Goal: Information Seeking & Learning: Learn about a topic

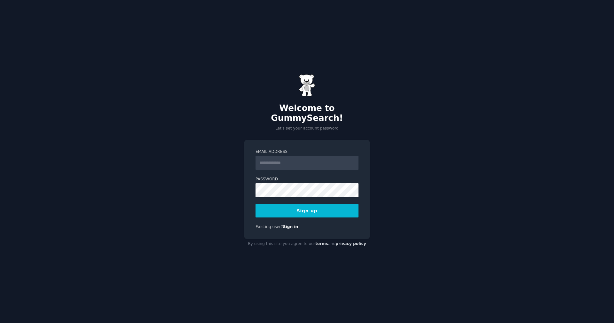
click at [282, 158] on input "Email Address" at bounding box center [306, 163] width 103 height 14
type input "**********"
click at [386, 137] on div "**********" at bounding box center [307, 161] width 614 height 323
click at [375, 132] on div "**********" at bounding box center [307, 161] width 614 height 323
click at [317, 208] on button "Sign up" at bounding box center [306, 210] width 103 height 13
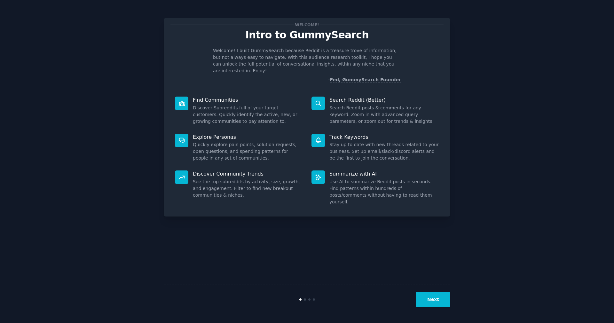
click at [433, 301] on button "Next" at bounding box center [433, 300] width 34 height 16
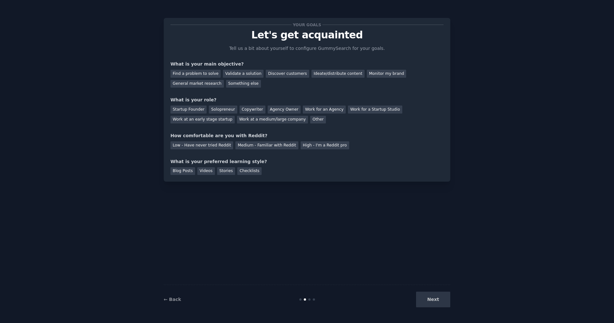
click at [433, 301] on div "Next" at bounding box center [403, 300] width 96 height 16
click at [285, 74] on div "Discover customers" at bounding box center [287, 74] width 43 height 8
click at [222, 80] on div "Find a problem to solve Validate a solution Discover customers Ideate/distribut…" at bounding box center [306, 77] width 273 height 20
click at [221, 80] on div "Find a problem to solve Validate a solution Discover customers Ideate/distribut…" at bounding box center [306, 77] width 273 height 20
click at [216, 82] on div "General market research" at bounding box center [196, 84] width 53 height 8
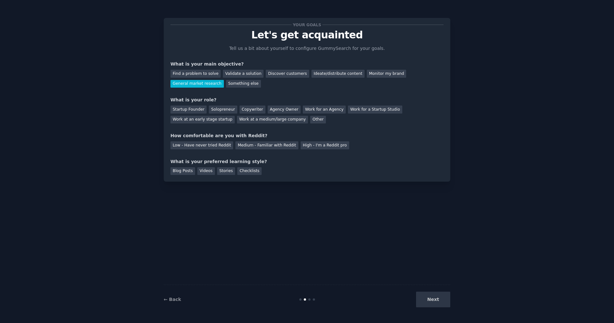
click at [302, 71] on div "Find a problem to solve Validate a solution Discover customers Ideate/distribut…" at bounding box center [306, 77] width 273 height 20
click at [286, 73] on div "Discover customers" at bounding box center [287, 74] width 43 height 8
click at [215, 111] on div "Solopreneur" at bounding box center [223, 109] width 28 height 8
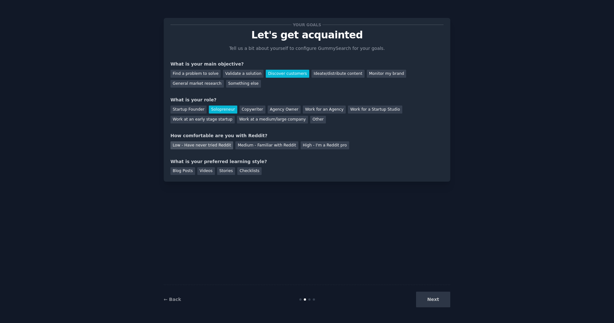
click at [213, 144] on div "Low - Have never tried Reddit" at bounding box center [201, 145] width 63 height 8
click at [218, 170] on div "Stories" at bounding box center [226, 171] width 18 height 8
click at [211, 170] on div "Videos" at bounding box center [206, 171] width 18 height 8
click at [450, 297] on div "Your goals Let's get acquainted Tell us a bit about yourself to configure Gummy…" at bounding box center [307, 161] width 596 height 305
click at [432, 302] on button "Next" at bounding box center [433, 300] width 34 height 16
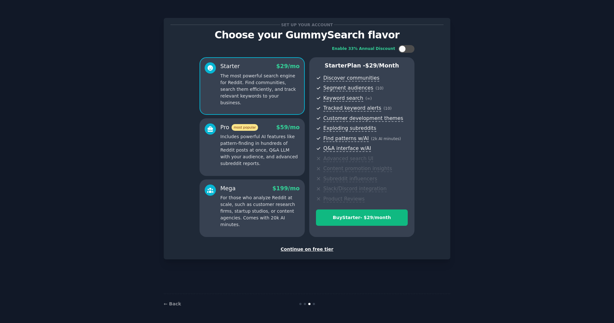
click at [271, 138] on p "Includes powerful AI features like pattern-finding in hundreds of Reddit posts …" at bounding box center [259, 150] width 79 height 34
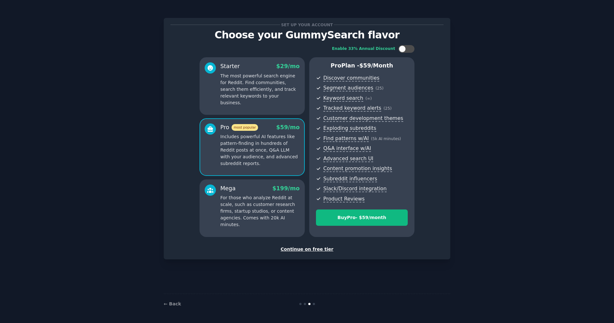
click at [270, 93] on p "The most powerful search engine for Reddit. Find communities, search them effic…" at bounding box center [259, 90] width 79 height 34
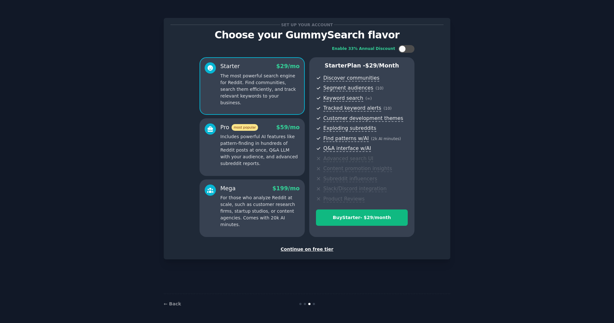
click at [268, 191] on div "Mega $ 199 /mo" at bounding box center [259, 188] width 79 height 8
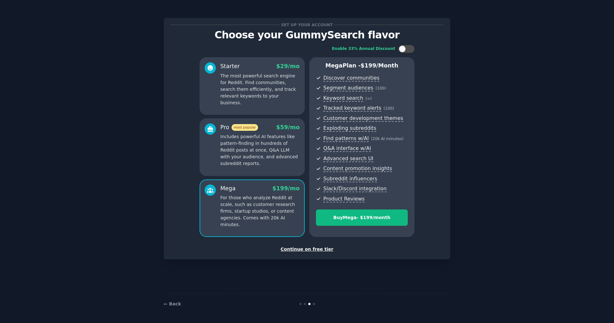
click at [271, 151] on p "Includes powerful AI features like pattern-finding in hundreds of Reddit posts …" at bounding box center [259, 150] width 79 height 34
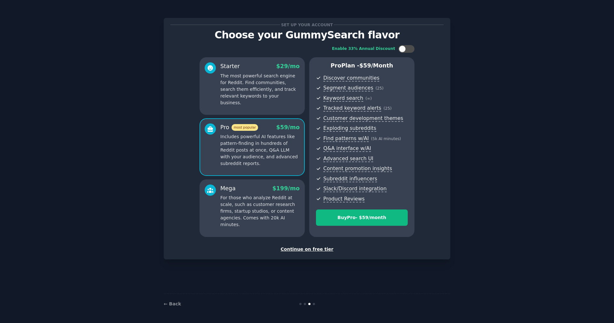
click at [269, 96] on p "The most powerful search engine for Reddit. Find communities, search them effic…" at bounding box center [259, 90] width 79 height 34
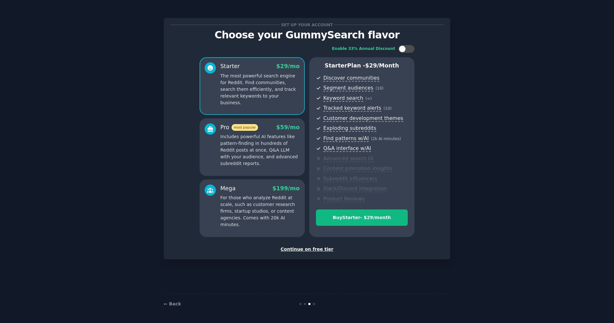
click at [267, 152] on p "Includes powerful AI features like pattern-finding in hundreds of Reddit posts …" at bounding box center [259, 150] width 79 height 34
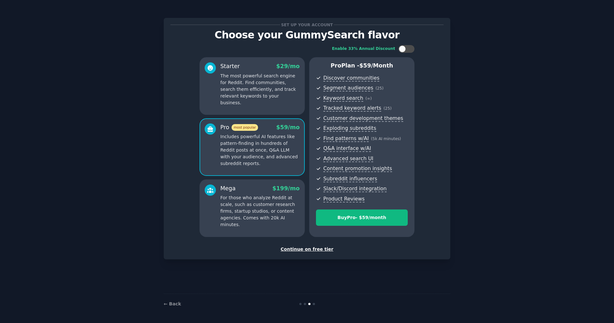
click at [266, 93] on p "The most powerful search engine for Reddit. Find communities, search them effic…" at bounding box center [259, 90] width 79 height 34
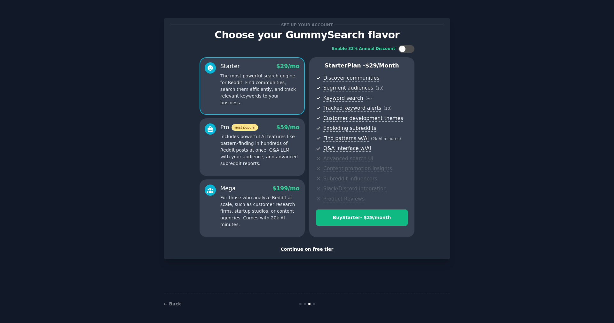
click at [261, 127] on div "Pro most popular $ 59 /mo" at bounding box center [259, 127] width 79 height 8
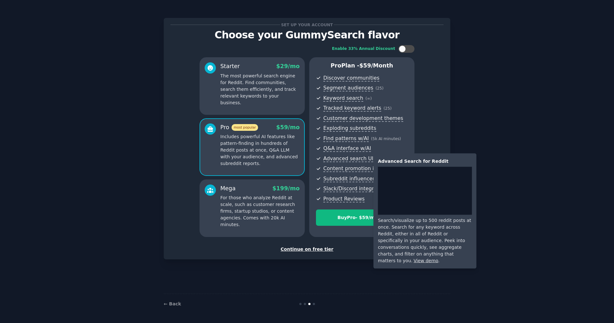
click at [506, 156] on div "Set up your account Choose your GummySearch flavor Enable 33% Annual Discount S…" at bounding box center [307, 161] width 596 height 305
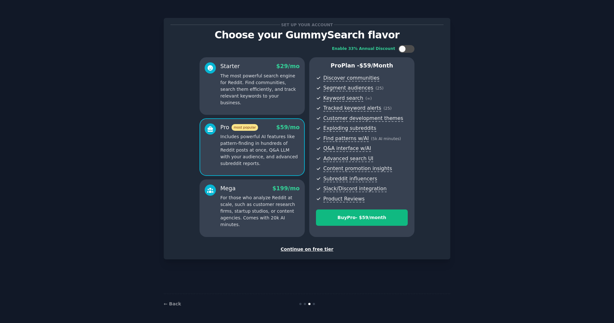
click at [274, 90] on p "The most powerful search engine for Reddit. Find communities, search them effic…" at bounding box center [259, 90] width 79 height 34
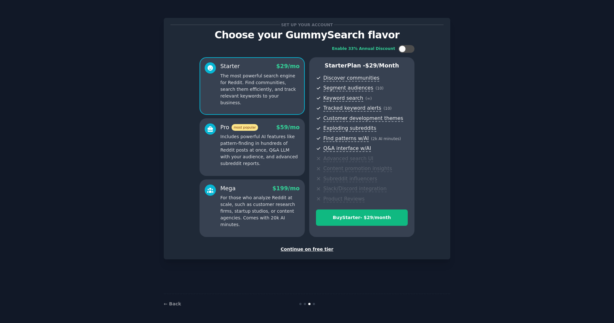
click at [252, 118] on div "Pro most popular $ 59 /mo Includes powerful AI features like pattern-finding in…" at bounding box center [251, 147] width 105 height 58
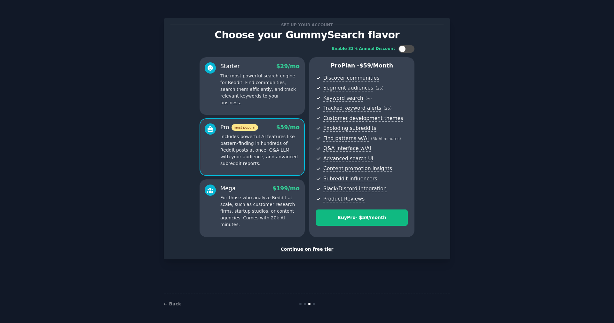
click at [251, 87] on p "The most powerful search engine for Reddit. Find communities, search them effic…" at bounding box center [259, 90] width 79 height 34
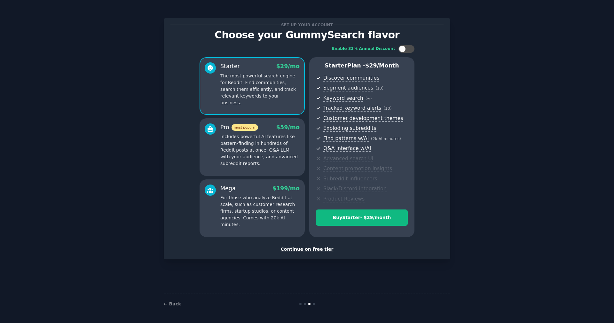
click at [296, 248] on div "Continue on free tier" at bounding box center [306, 249] width 273 height 7
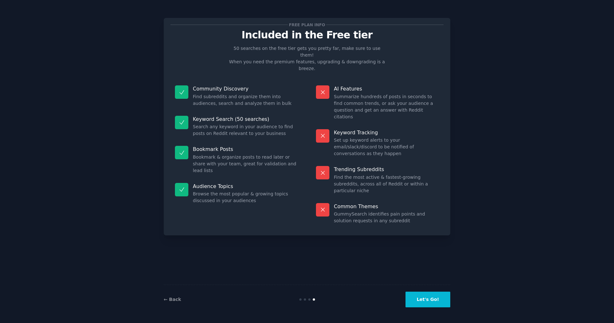
click at [429, 304] on button "Let's Go!" at bounding box center [427, 300] width 45 height 16
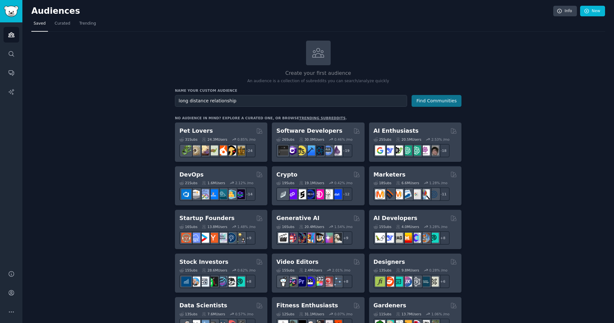
type input "long distance relationship"
click at [453, 105] on button "Find Communities" at bounding box center [436, 101] width 50 height 12
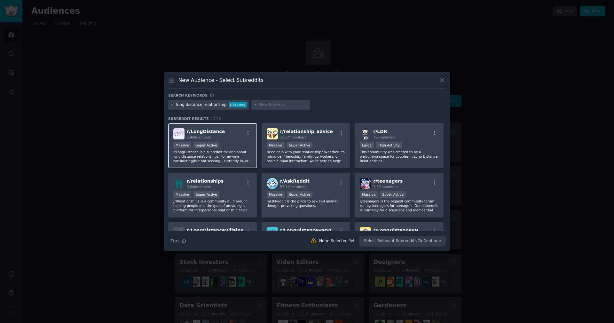
click at [233, 147] on div "Massive Super Active" at bounding box center [212, 146] width 79 height 8
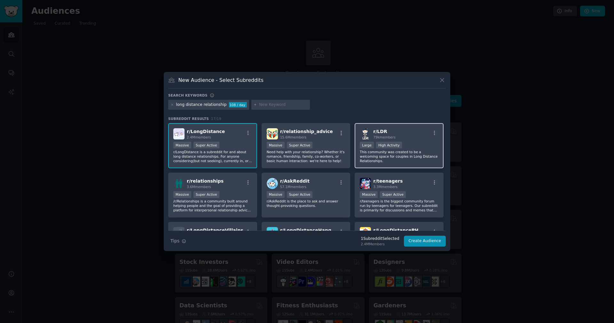
click at [406, 141] on div "r/ LDR 79k members Large High Activity This community was created to be a welco…" at bounding box center [399, 145] width 89 height 45
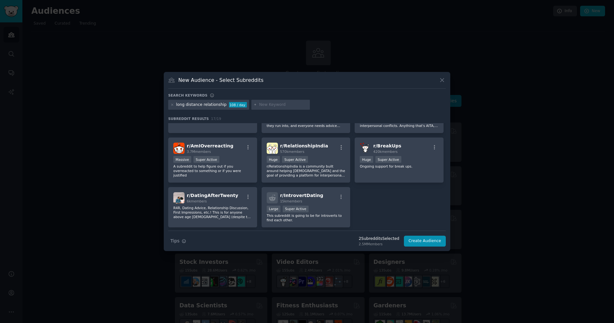
scroll to position [202, 0]
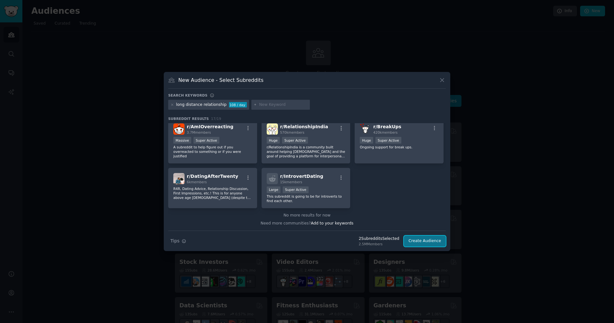
click at [421, 240] on button "Create Audience" at bounding box center [425, 241] width 42 height 11
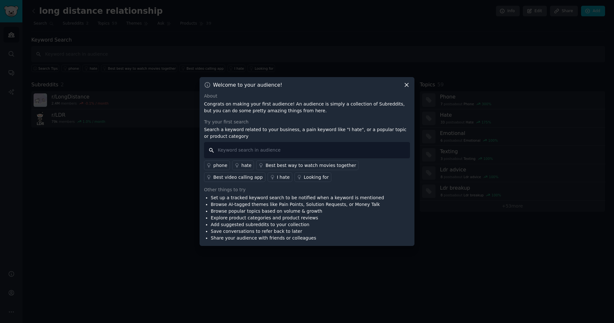
click at [326, 144] on input "text" at bounding box center [307, 150] width 206 height 16
type input "journal"
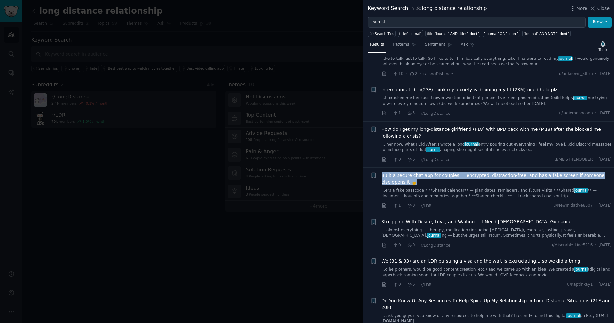
scroll to position [33, 0]
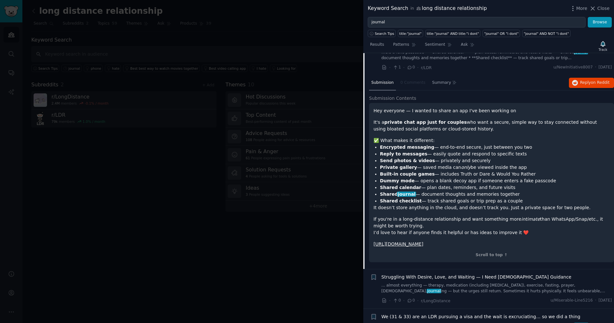
scroll to position [162, 0]
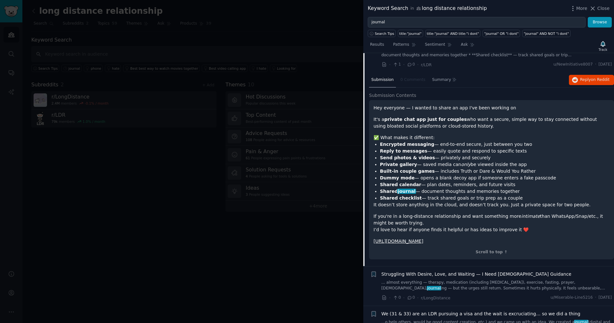
click at [427, 124] on p "It's a private chat app just for couples who want a secure, simple way to stay …" at bounding box center [491, 122] width 236 height 13
click at [587, 82] on span "Reply on Reddit" at bounding box center [594, 80] width 29 height 6
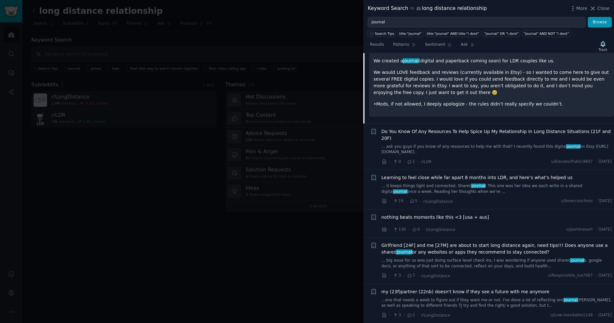
scroll to position [331, 0]
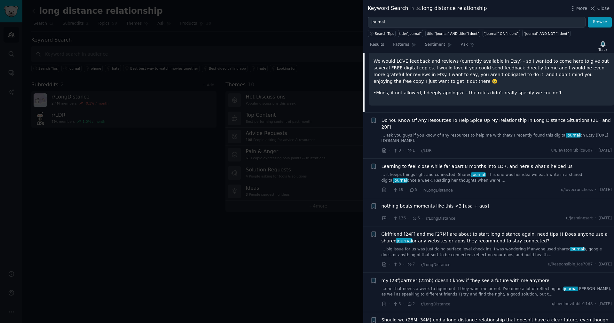
click at [520, 172] on link "... it keeps things light and connected. Shared journal : This one was her idea…" at bounding box center [496, 177] width 230 height 11
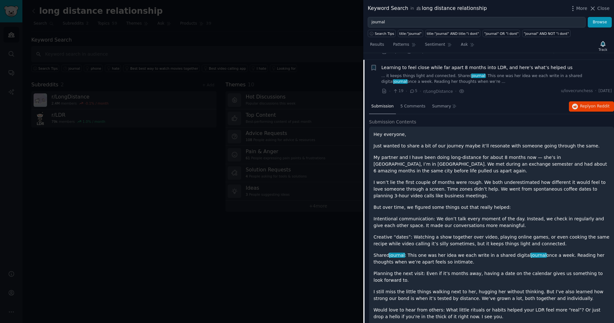
scroll to position [301, 0]
click at [596, 103] on span "on Reddit" at bounding box center [600, 105] width 19 height 4
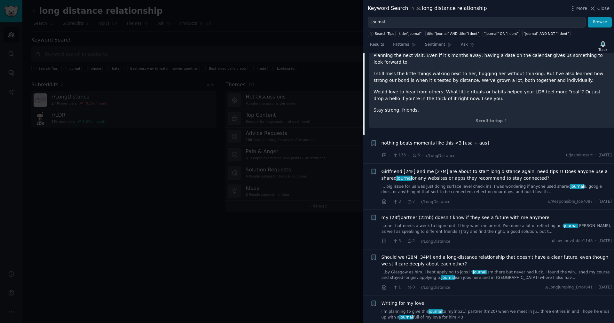
scroll to position [637, 0]
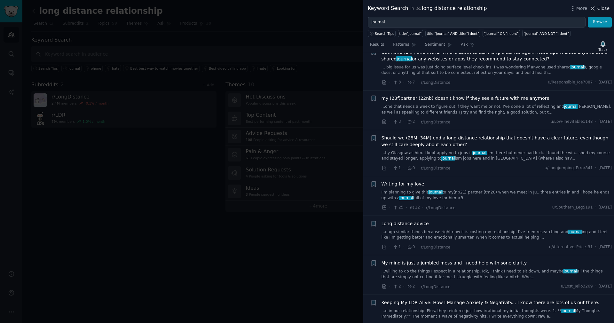
click at [597, 9] on button "Close" at bounding box center [599, 8] width 20 height 7
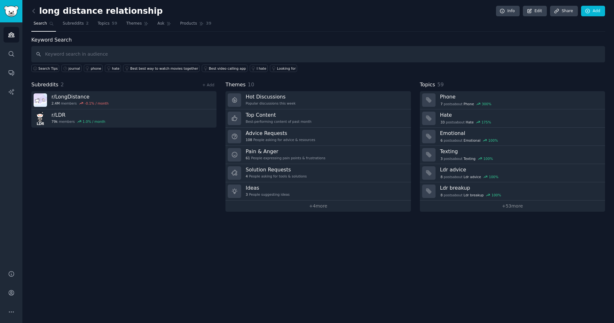
click at [163, 173] on div "Subreddits 2 + Add r/ LongDistance 2.4M members -0.1 % / month r/ LDR 79k membe…" at bounding box center [123, 146] width 185 height 131
click at [116, 26] on span "59" at bounding box center [114, 24] width 5 height 6
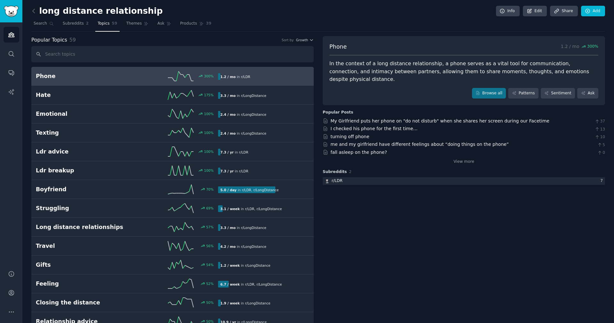
click at [304, 37] on div "Popular Topics 59 Sort by Growth" at bounding box center [172, 40] width 282 height 8
click at [303, 41] on span "Growth" at bounding box center [302, 40] width 12 height 4
click at [290, 62] on div "Velocity" at bounding box center [281, 63] width 59 height 11
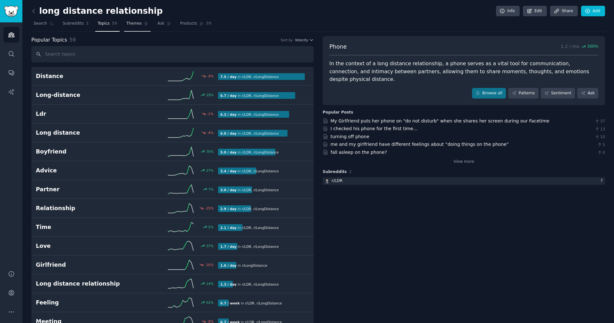
click at [141, 27] on link "Themes" at bounding box center [137, 25] width 27 height 13
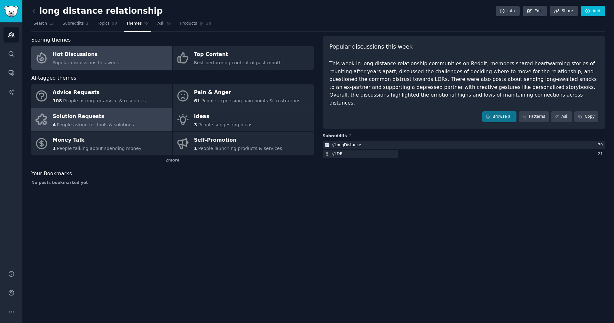
click at [131, 114] on link "Solution Requests 4 People asking for tools & solutions" at bounding box center [101, 120] width 141 height 24
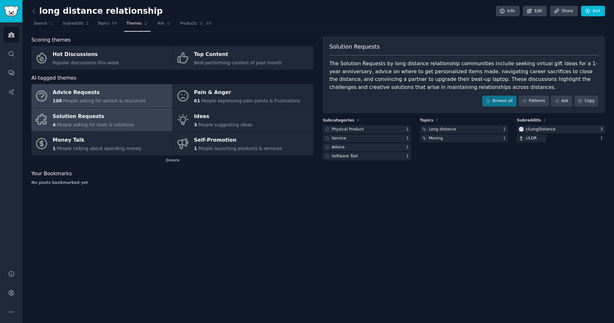
click at [127, 98] on div "108 People asking for advice & resources" at bounding box center [99, 101] width 93 height 7
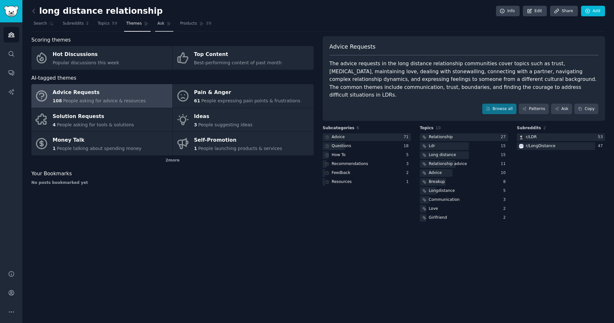
click at [157, 25] on span "Ask" at bounding box center [160, 24] width 7 height 6
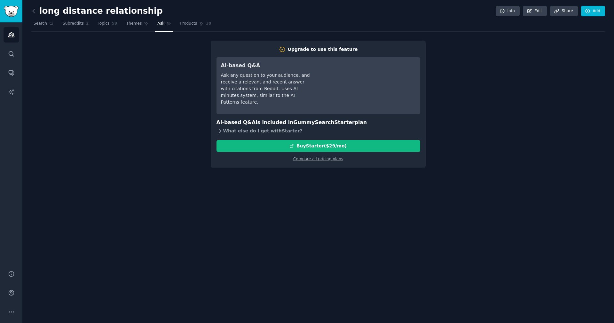
click at [217, 129] on icon at bounding box center [219, 131] width 7 height 7
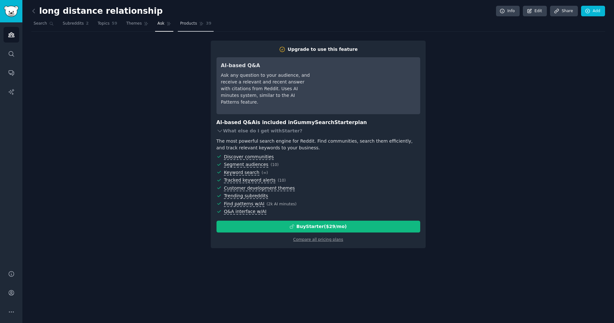
click at [182, 22] on span "Products" at bounding box center [188, 24] width 17 height 6
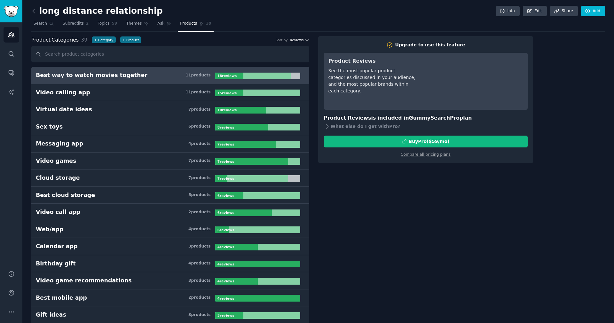
click at [306, 38] on icon "button" at bounding box center [307, 40] width 4 height 4
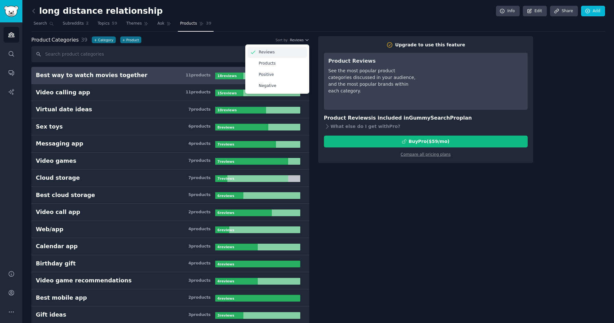
click at [293, 51] on div "Reviews" at bounding box center [276, 52] width 59 height 11
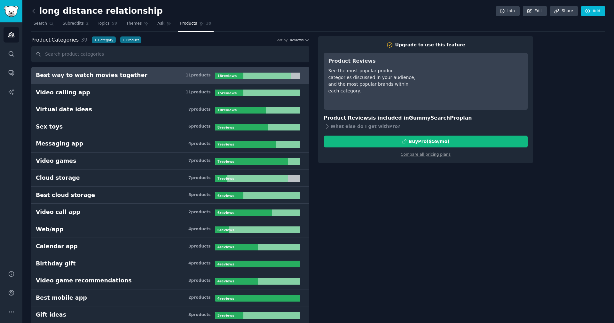
click at [298, 40] on span "Reviews" at bounding box center [297, 40] width 14 height 4
click at [37, 22] on span "Search" at bounding box center [40, 24] width 13 height 6
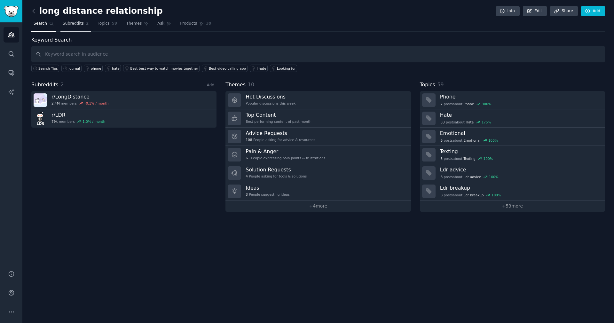
click at [66, 23] on span "Subreddits" at bounding box center [73, 24] width 21 height 6
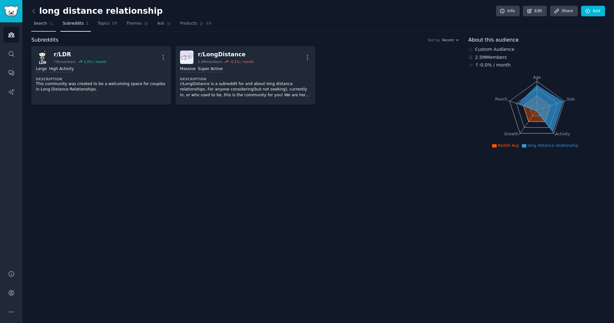
click at [41, 23] on span "Search" at bounding box center [40, 24] width 13 height 6
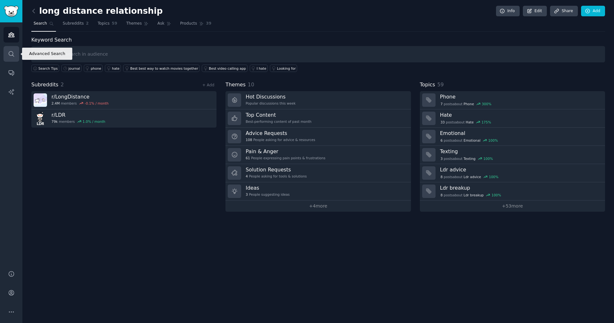
click at [11, 56] on icon "Sidebar" at bounding box center [11, 54] width 7 height 7
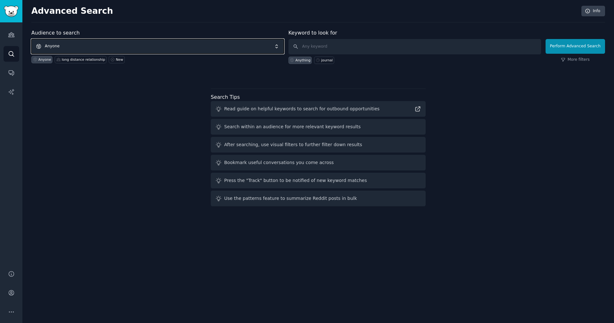
click at [64, 44] on span "Anyone" at bounding box center [157, 46] width 253 height 15
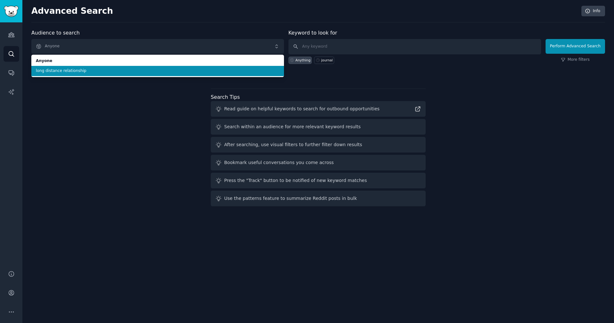
click at [62, 110] on div "Audience to search Anyone Anyone long distance relationship Anyone long distanc…" at bounding box center [318, 119] width 574 height 180
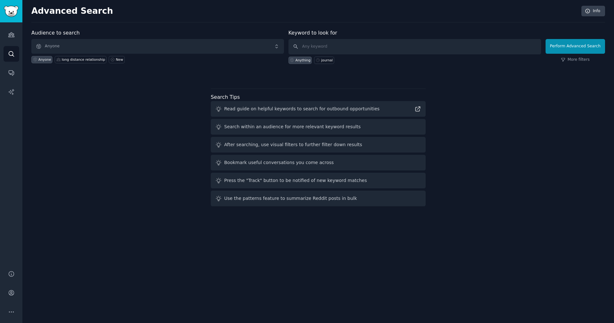
click at [206, 77] on div "Audience to search Anyone Anyone long distance relationship New Keyword to look…" at bounding box center [318, 119] width 574 height 180
click at [364, 48] on input "text" at bounding box center [414, 46] width 253 height 15
click at [355, 75] on div at bounding box center [318, 75] width 574 height 4
click at [355, 47] on input "text" at bounding box center [414, 46] width 253 height 15
type input "j"
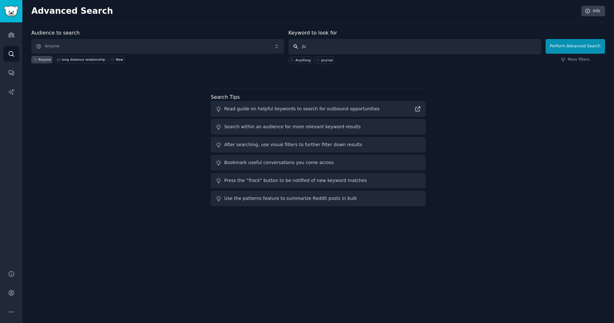
type input "j"
type input "shared journal"
click at [207, 47] on span "Anyone" at bounding box center [157, 46] width 253 height 15
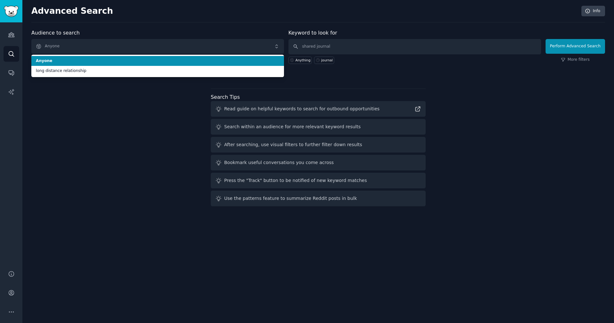
click at [203, 59] on span "Anyone" at bounding box center [158, 61] width 244 height 6
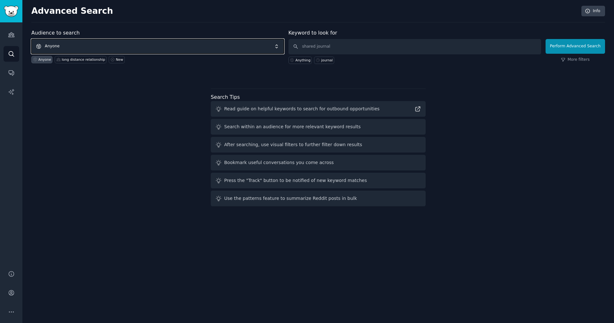
click at [200, 46] on span "Anyone" at bounding box center [157, 46] width 253 height 15
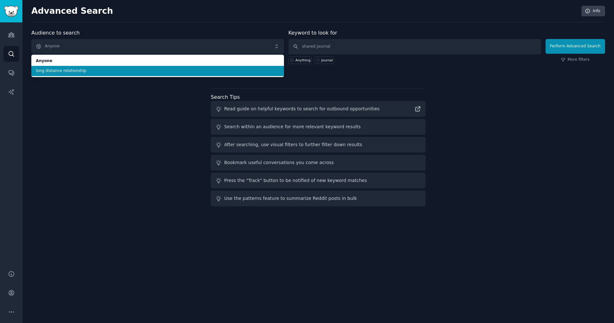
click at [182, 69] on span "long distance relationship" at bounding box center [158, 71] width 244 height 6
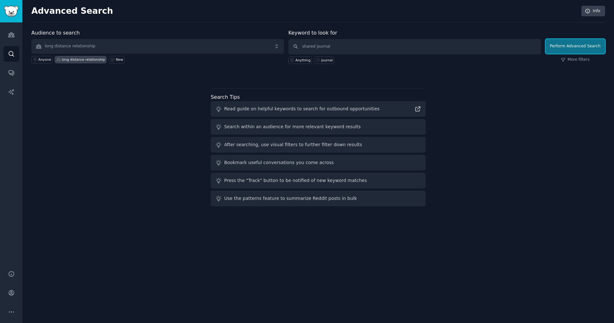
click at [577, 45] on button "Perform Advanced Search" at bounding box center [574, 46] width 59 height 15
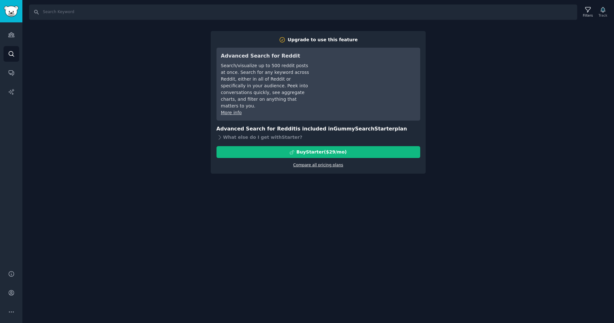
click at [310, 163] on link "Compare all pricing plans" at bounding box center [318, 165] width 50 height 4
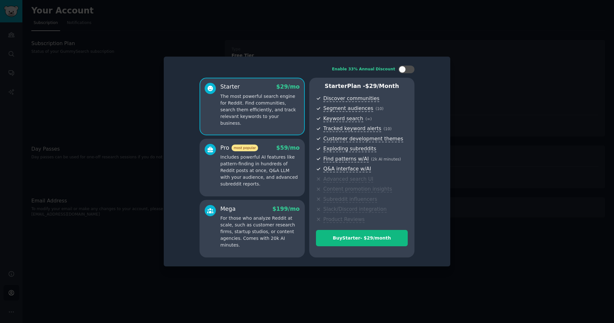
click at [270, 170] on p "Includes powerful AI features like pattern-finding in hundreds of Reddit posts …" at bounding box center [259, 171] width 79 height 34
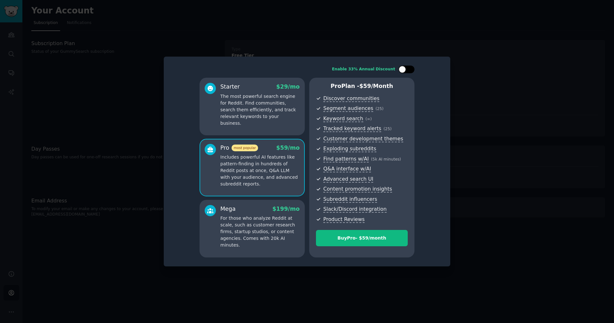
click at [409, 69] on div at bounding box center [409, 69] width 3 height 3
click at [409, 69] on div at bounding box center [410, 69] width 7 height 7
click at [409, 69] on div at bounding box center [409, 69] width 3 height 3
click at [409, 69] on div at bounding box center [410, 69] width 7 height 7
click at [403, 68] on div at bounding box center [402, 69] width 7 height 7
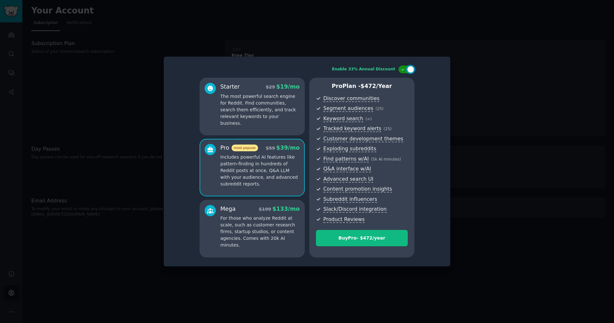
click at [403, 68] on icon at bounding box center [403, 70] width 4 height 4
checkbox input "false"
click at [446, 54] on div at bounding box center [307, 161] width 614 height 323
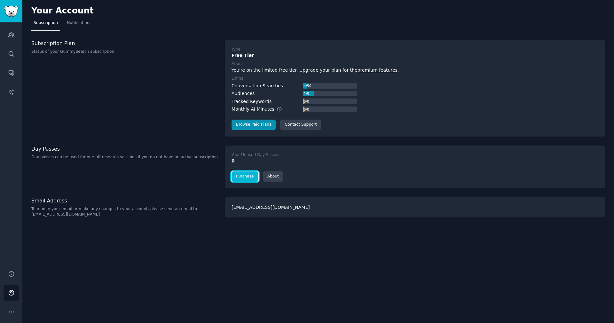
click at [253, 181] on link "Purchase" at bounding box center [244, 176] width 27 height 10
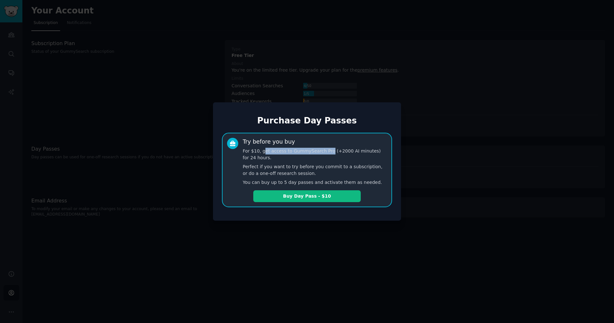
drag, startPoint x: 263, startPoint y: 154, endPoint x: 327, endPoint y: 153, distance: 63.9
click at [327, 153] on p "For $10, get access to GummySearch Pro (+2000 AI minutes) for 24 hours." at bounding box center [315, 154] width 144 height 13
click at [342, 169] on p "Perfect if you want to try before you commit to a subscription, or do a one-off…" at bounding box center [315, 169] width 144 height 13
click at [311, 104] on div "Purchase Day Passes Try before you buy For $10, get access to GummySearch Pro (…" at bounding box center [307, 161] width 188 height 118
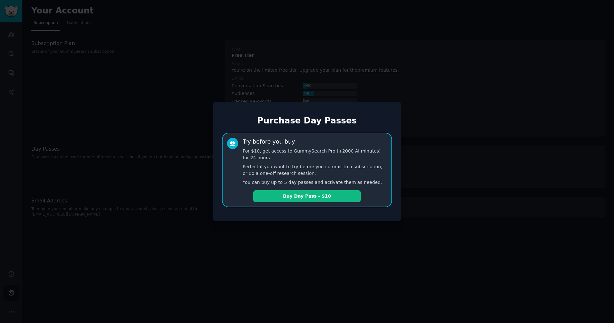
click at [427, 97] on div at bounding box center [307, 161] width 614 height 323
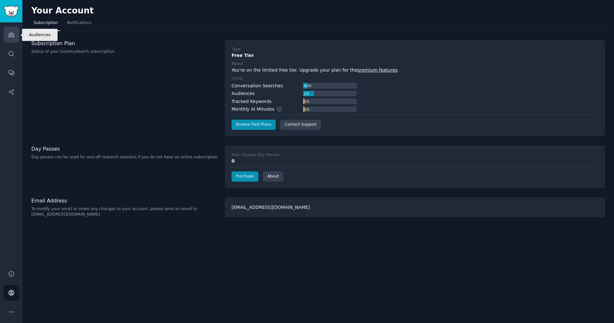
click at [10, 41] on link "Audiences" at bounding box center [12, 35] width 16 height 16
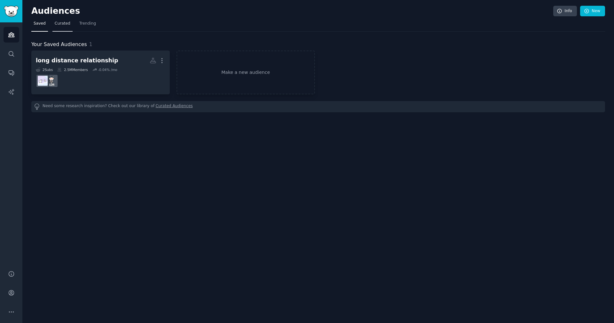
click at [59, 19] on link "Curated" at bounding box center [62, 25] width 20 height 13
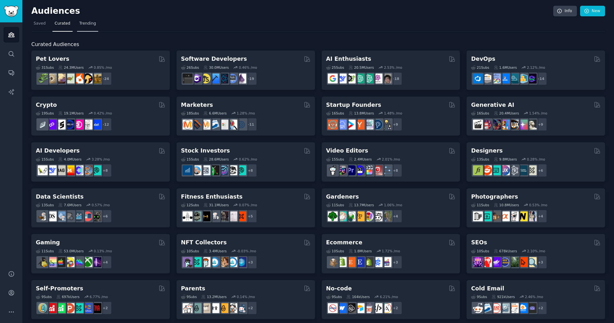
click at [89, 21] on span "Trending" at bounding box center [87, 24] width 17 height 6
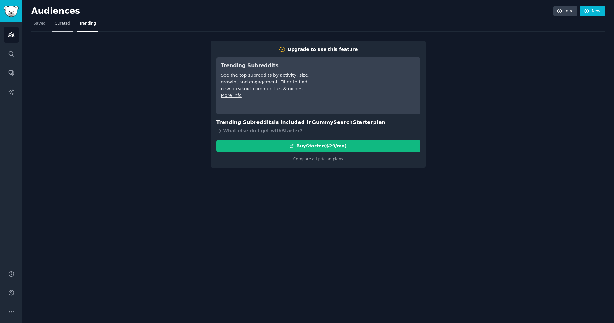
click at [66, 27] on link "Curated" at bounding box center [62, 25] width 20 height 13
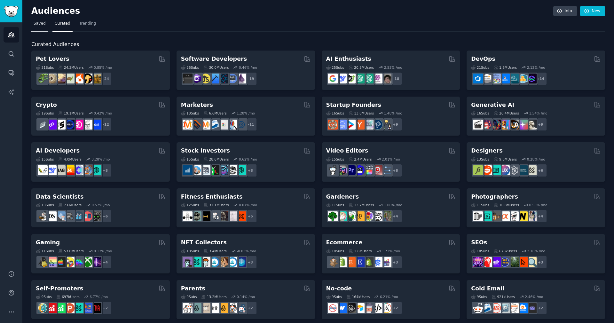
click at [41, 19] on link "Saved" at bounding box center [39, 25] width 17 height 13
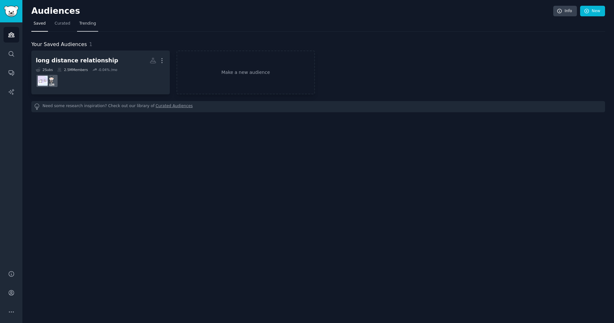
click at [96, 31] on link "Trending" at bounding box center [87, 25] width 21 height 13
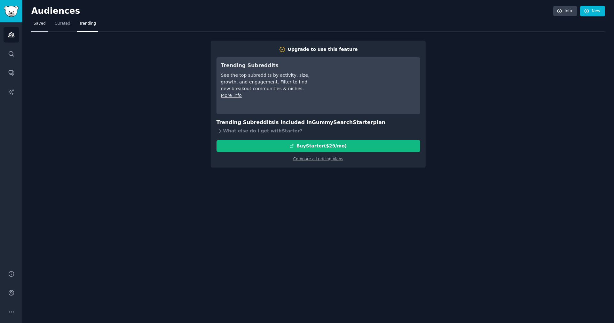
click at [43, 26] on span "Saved" at bounding box center [40, 24] width 12 height 6
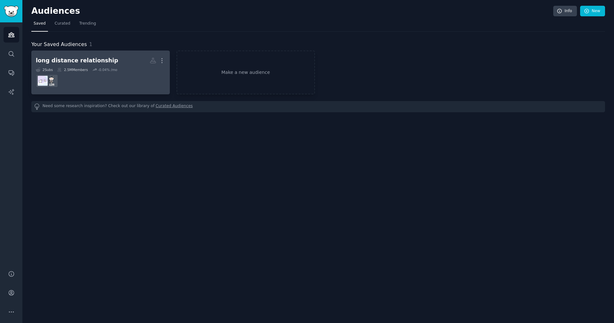
click at [129, 77] on dd at bounding box center [100, 81] width 129 height 18
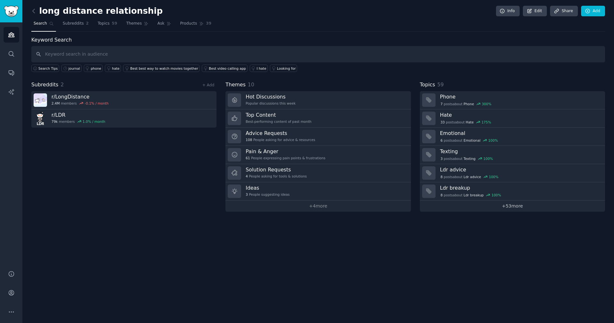
click at [520, 206] on link "+ 53 more" at bounding box center [512, 205] width 185 height 11
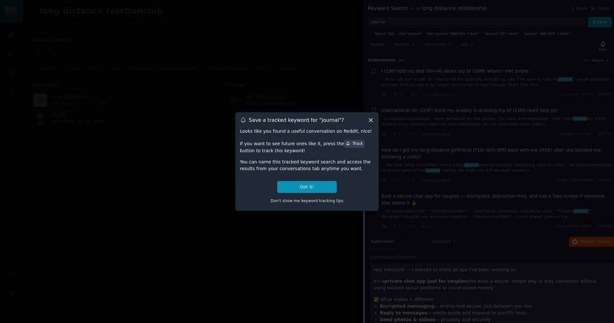
scroll to position [162, 0]
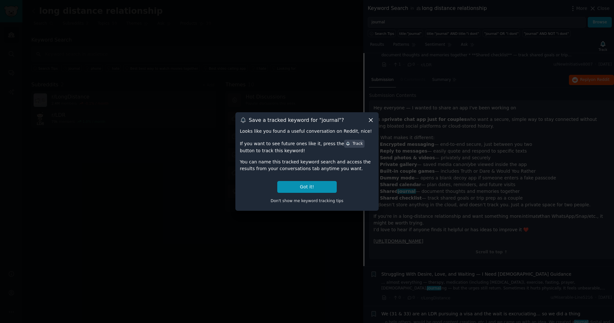
click at [369, 121] on icon at bounding box center [370, 120] width 7 height 7
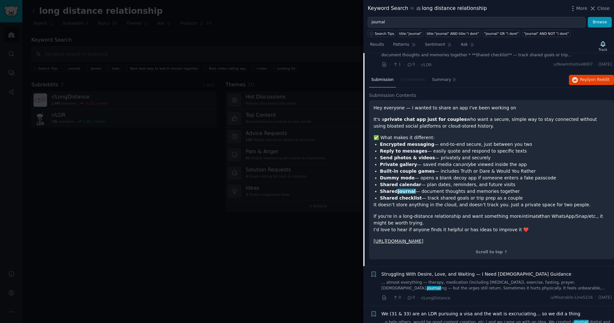
click at [351, 100] on div at bounding box center [307, 161] width 614 height 323
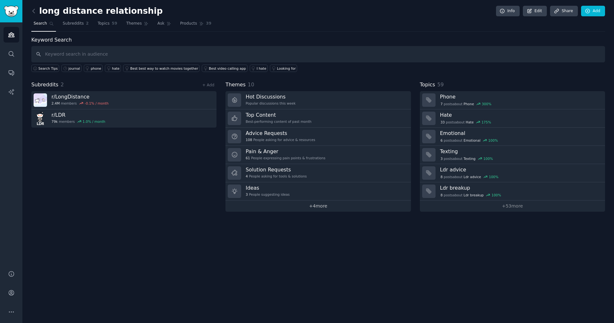
click at [300, 205] on link "+ 4 more" at bounding box center [317, 205] width 185 height 11
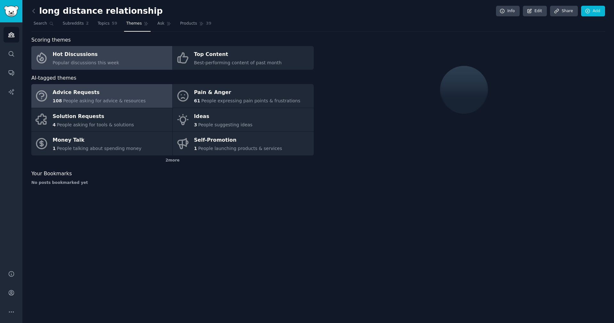
click at [89, 100] on span "People asking for advice & resources" at bounding box center [104, 100] width 82 height 5
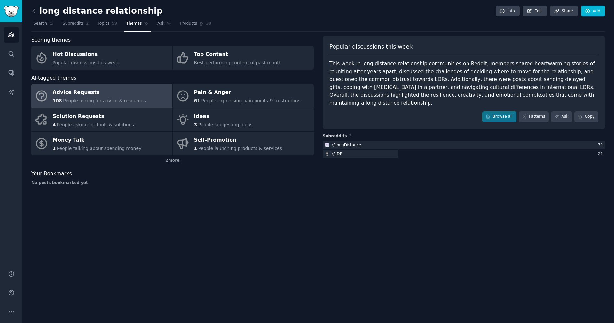
click at [96, 93] on div "Advice Requests" at bounding box center [99, 93] width 93 height 10
